Goal: Task Accomplishment & Management: Manage account settings

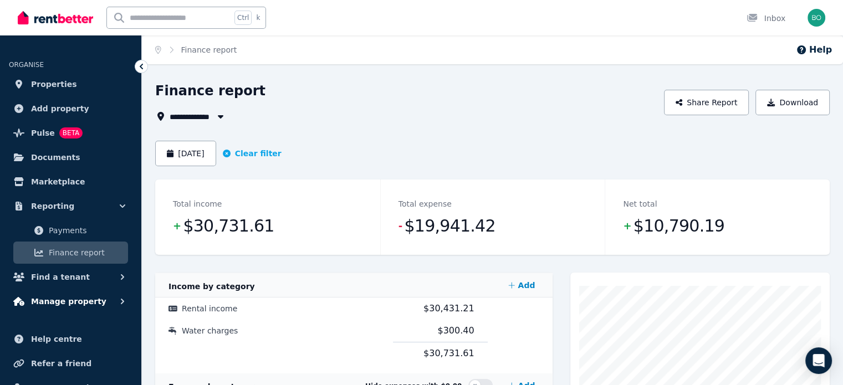
click at [80, 303] on span "Manage property" at bounding box center [68, 301] width 75 height 13
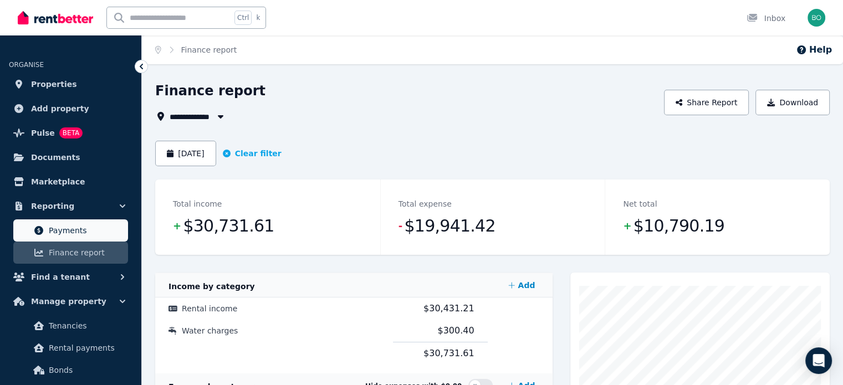
click at [84, 233] on span "Payments" at bounding box center [86, 230] width 75 height 13
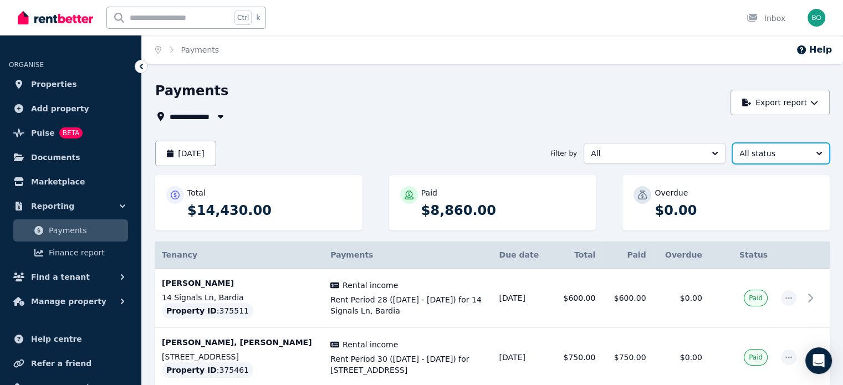
click at [783, 152] on span "All status" at bounding box center [774, 153] width 68 height 11
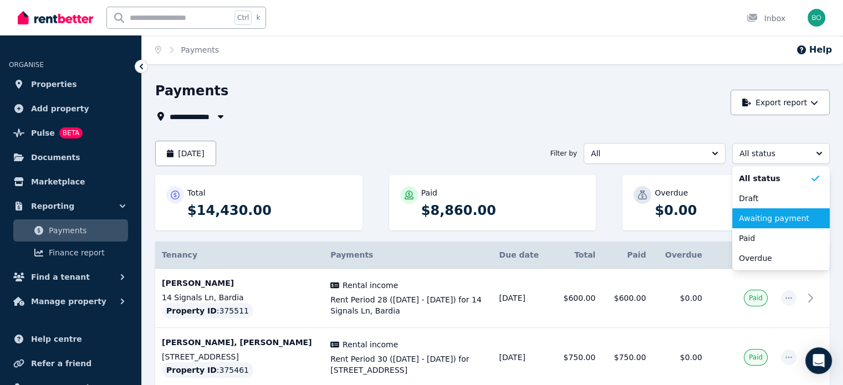
click at [778, 222] on span "Awaiting payment" at bounding box center [774, 218] width 71 height 11
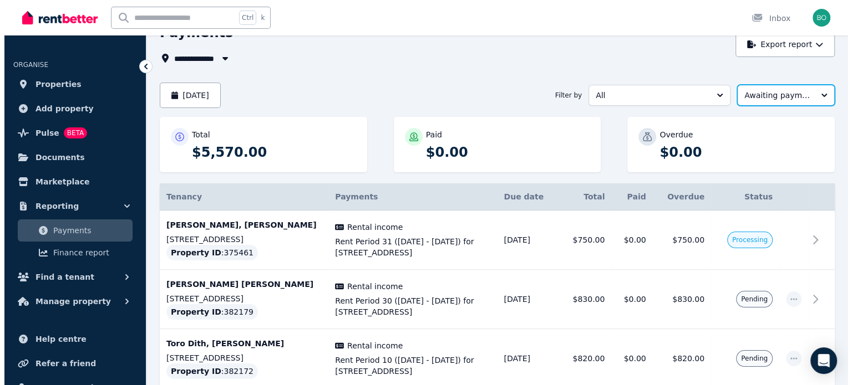
scroll to position [35, 0]
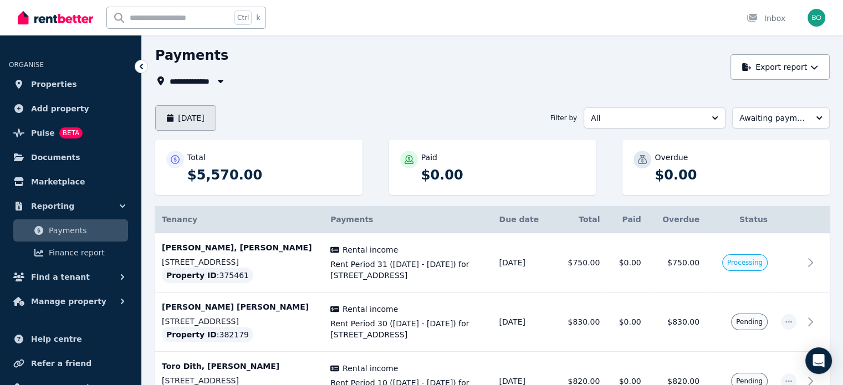
click at [216, 119] on button "September 2025" at bounding box center [185, 118] width 61 height 26
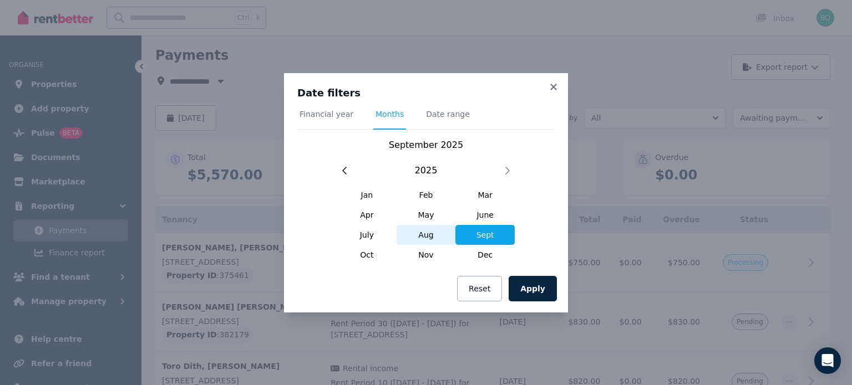
click at [426, 235] on span "Aug" at bounding box center [425, 235] width 59 height 20
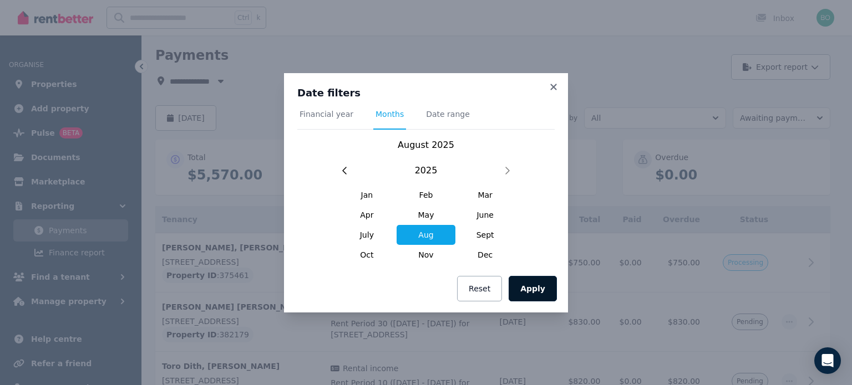
click at [537, 293] on button "Apply" at bounding box center [532, 289] width 48 height 26
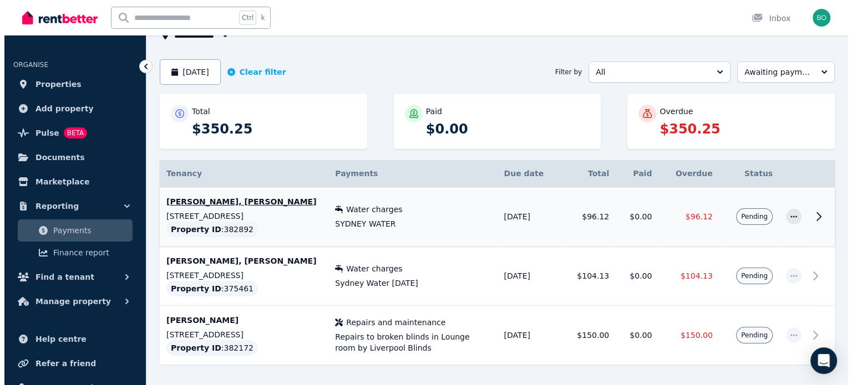
scroll to position [64, 0]
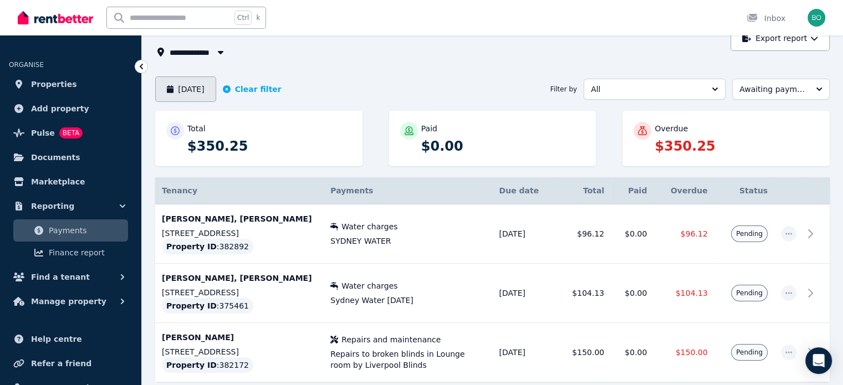
click at [215, 91] on button "August 2025" at bounding box center [185, 90] width 61 height 26
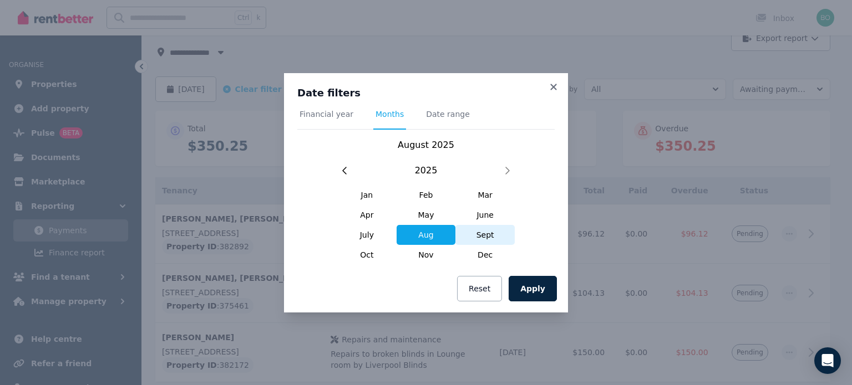
click at [477, 237] on span "Sept" at bounding box center [484, 235] width 59 height 20
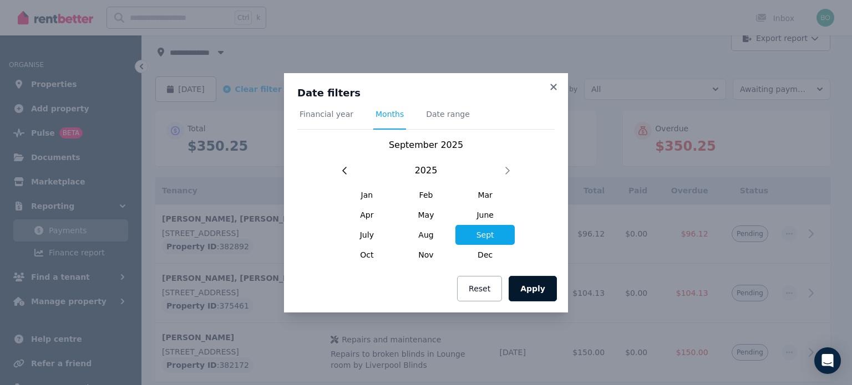
drag, startPoint x: 535, startPoint y: 283, endPoint x: 528, endPoint y: 289, distance: 8.7
click at [534, 286] on button "Apply" at bounding box center [532, 289] width 48 height 26
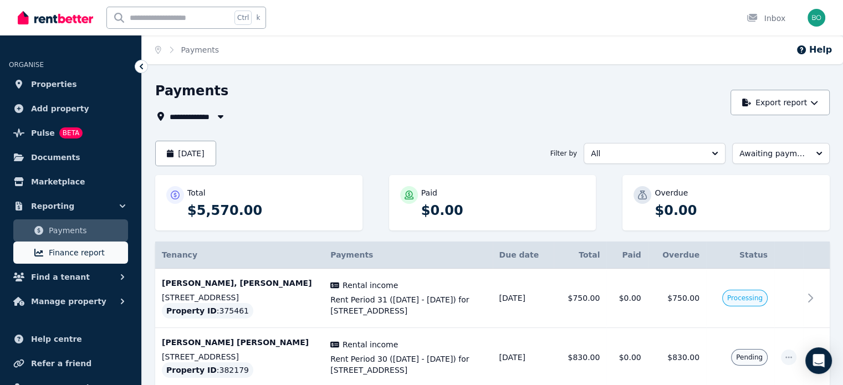
click at [78, 254] on span "Finance report" at bounding box center [86, 252] width 75 height 13
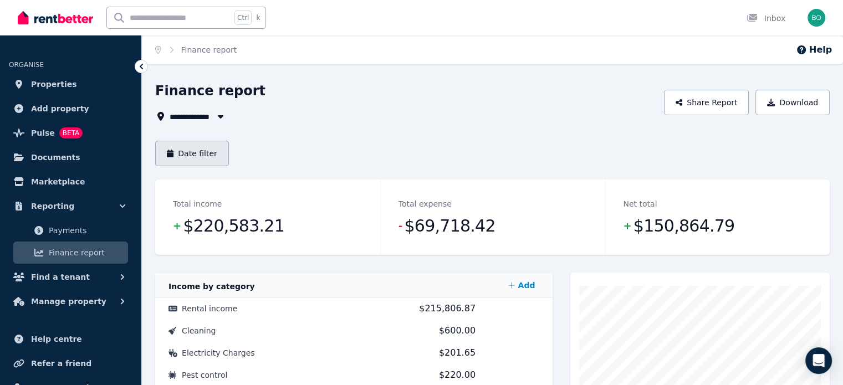
click at [210, 159] on button "Date filter" at bounding box center [192, 154] width 74 height 26
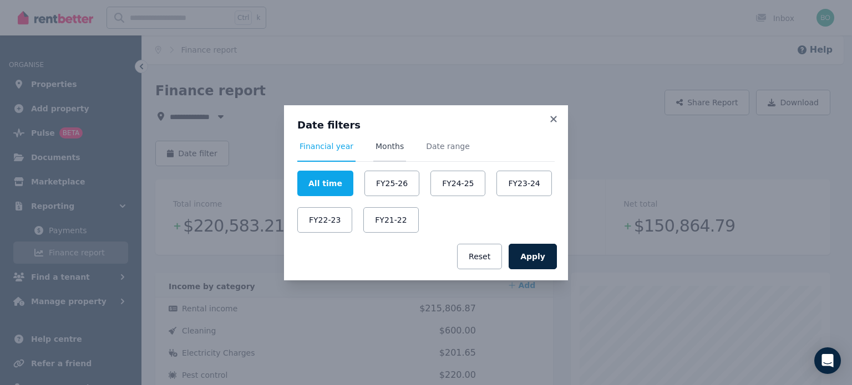
click at [391, 150] on span "Months" at bounding box center [389, 146] width 28 height 11
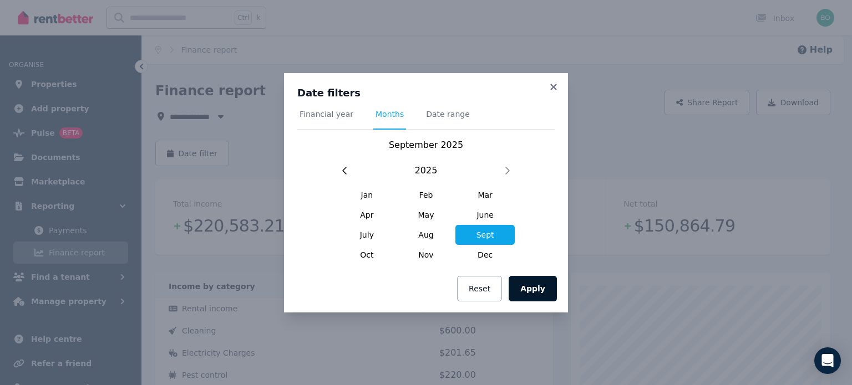
click at [536, 287] on button "Apply" at bounding box center [532, 289] width 48 height 26
